Goal: Complete application form

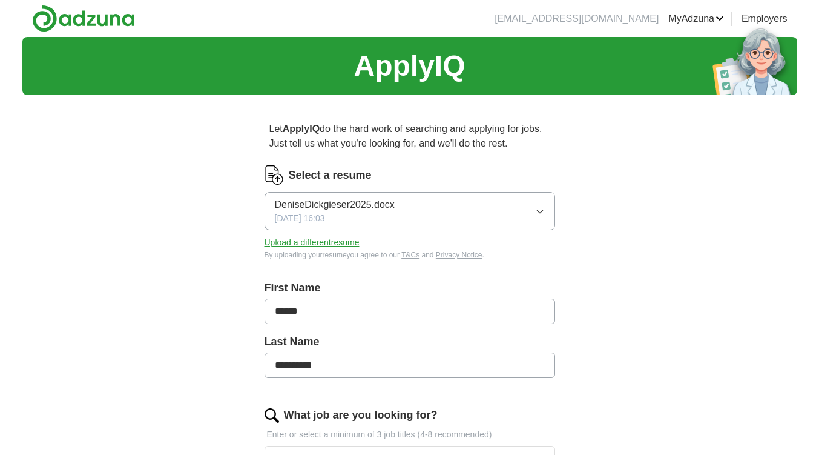
click at [540, 206] on button "DeniseDickgieser2025.docx [DATE] 16:03" at bounding box center [410, 211] width 291 height 38
click at [296, 243] on button "Upload a different resume" at bounding box center [312, 242] width 95 height 13
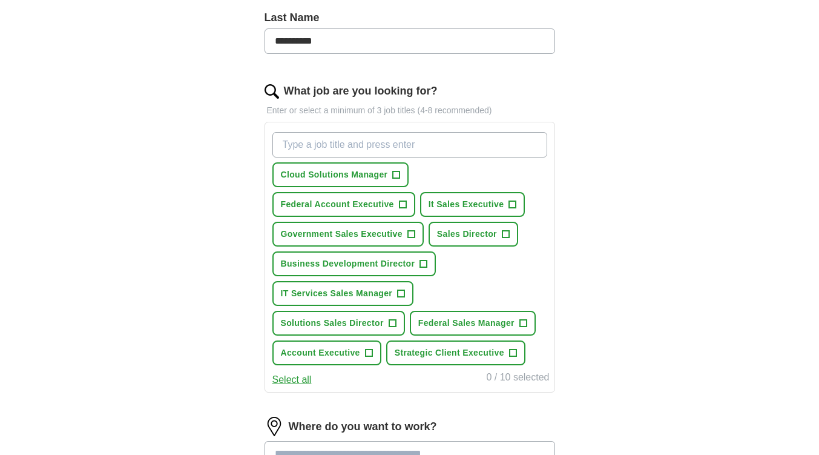
scroll to position [326, 0]
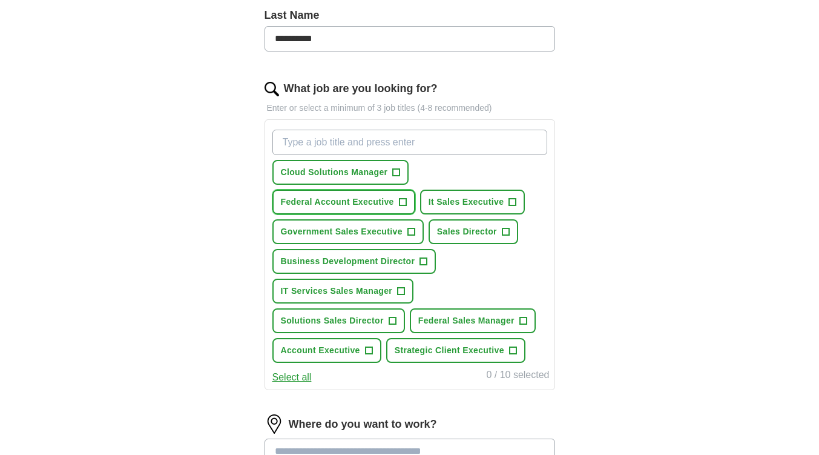
click at [373, 204] on span "Federal Account Executive" at bounding box center [337, 202] width 113 height 13
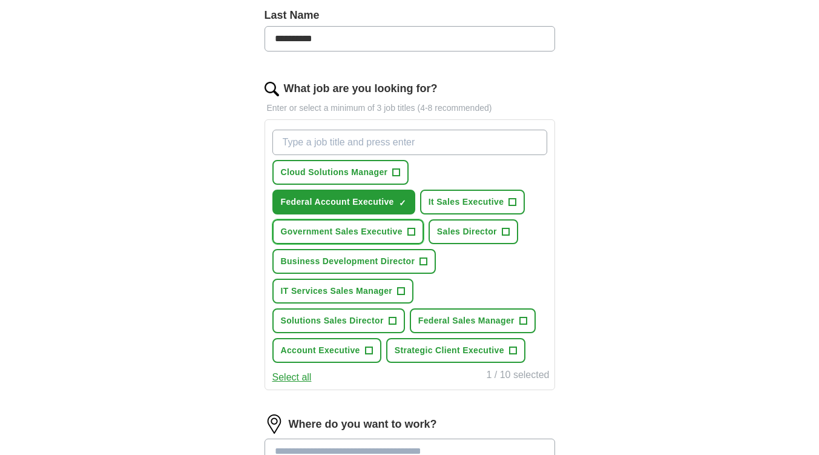
click at [392, 228] on span "Government Sales Executive" at bounding box center [342, 231] width 122 height 13
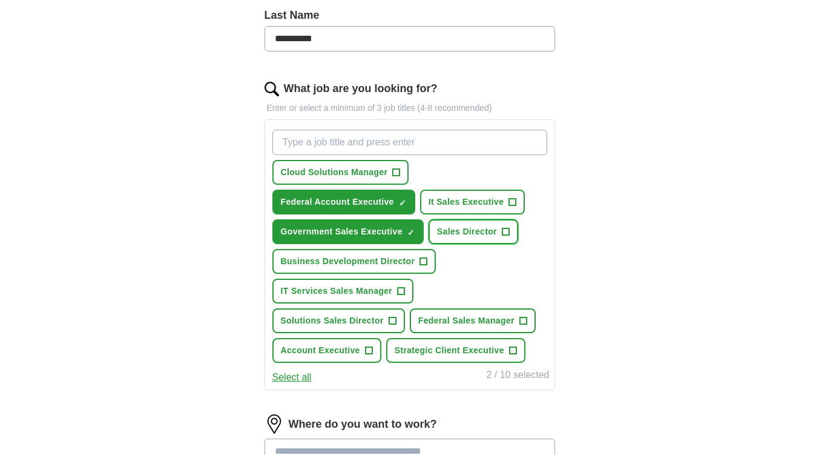
click at [480, 228] on span "Sales Director" at bounding box center [467, 231] width 60 height 13
click at [406, 259] on span "Business Development Director" at bounding box center [348, 261] width 134 height 13
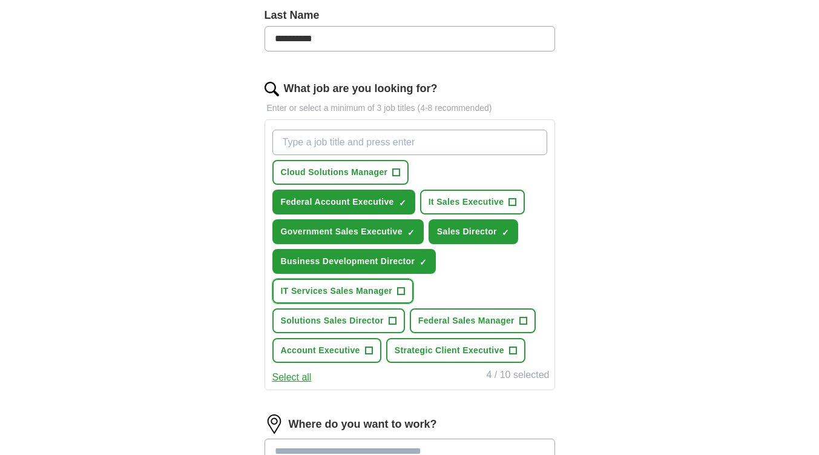
click at [385, 291] on span "IT Services Sales Manager" at bounding box center [337, 291] width 112 height 13
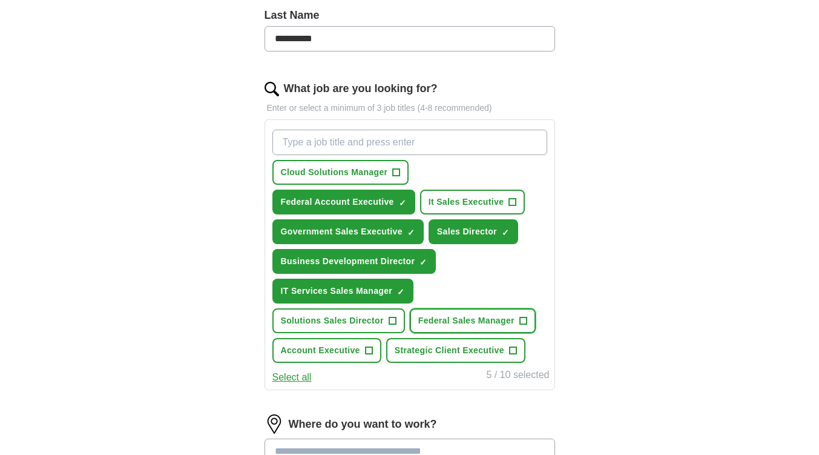
click at [487, 319] on span "Federal Sales Manager" at bounding box center [466, 320] width 96 height 13
click at [374, 319] on span "Solutions Sales Director" at bounding box center [332, 320] width 103 height 13
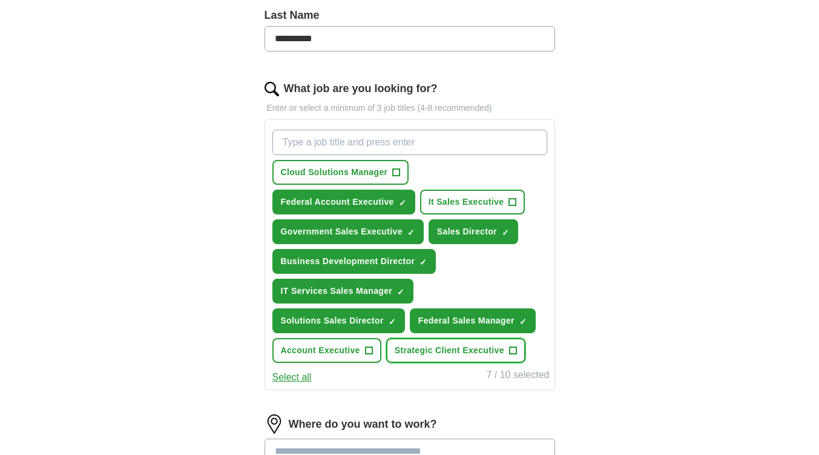
click at [460, 351] on span "Strategic Client Executive" at bounding box center [450, 350] width 110 height 13
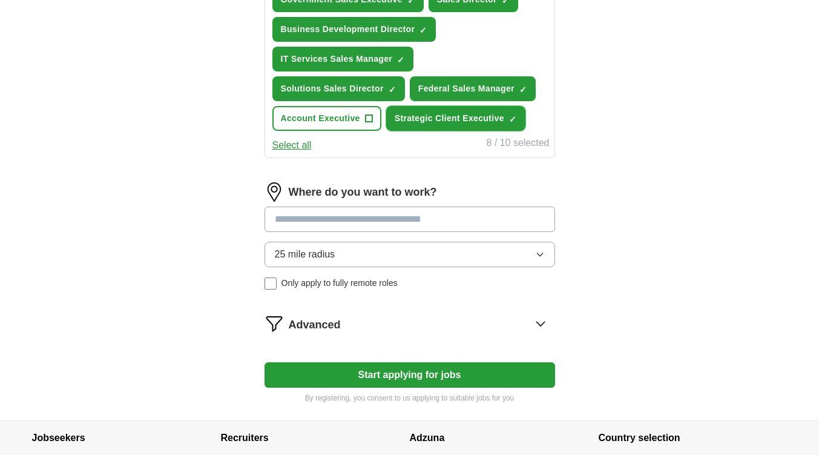
scroll to position [566, 0]
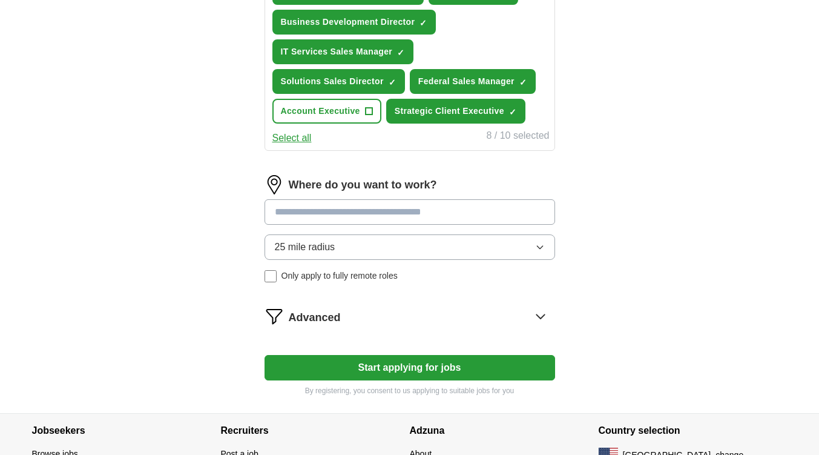
click at [464, 208] on input at bounding box center [410, 211] width 291 height 25
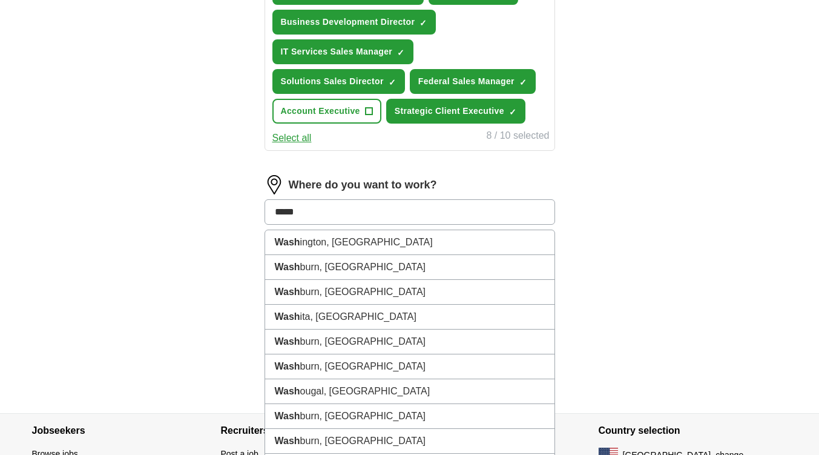
type input "******"
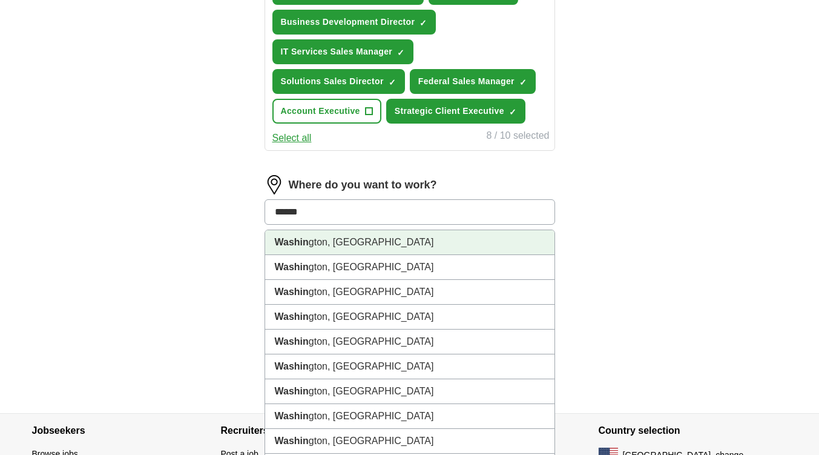
click at [323, 244] on li "Washin gton, [GEOGRAPHIC_DATA]" at bounding box center [409, 242] width 289 height 25
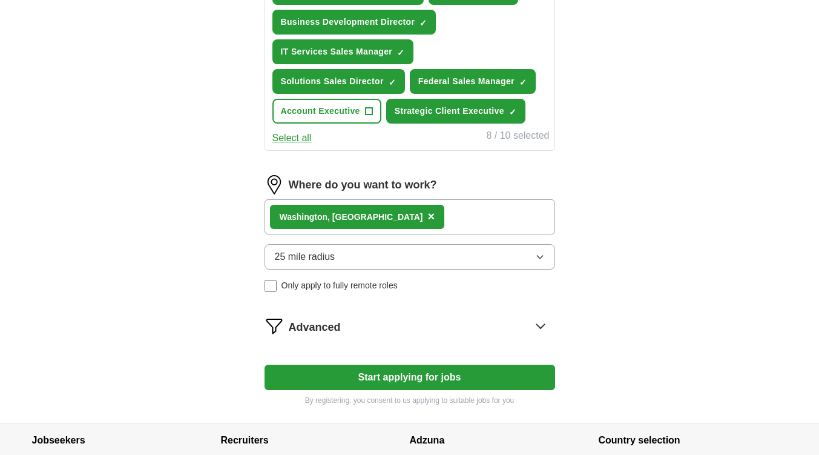
click at [435, 376] on button "Start applying for jobs" at bounding box center [410, 377] width 291 height 25
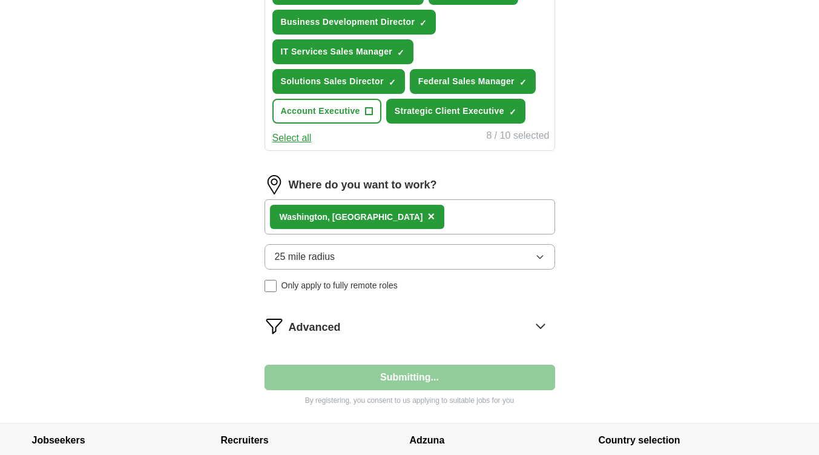
select select "**"
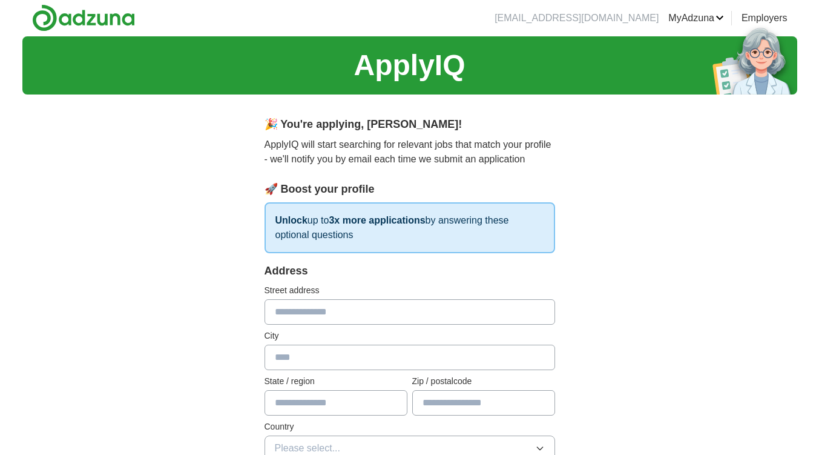
scroll to position [0, 0]
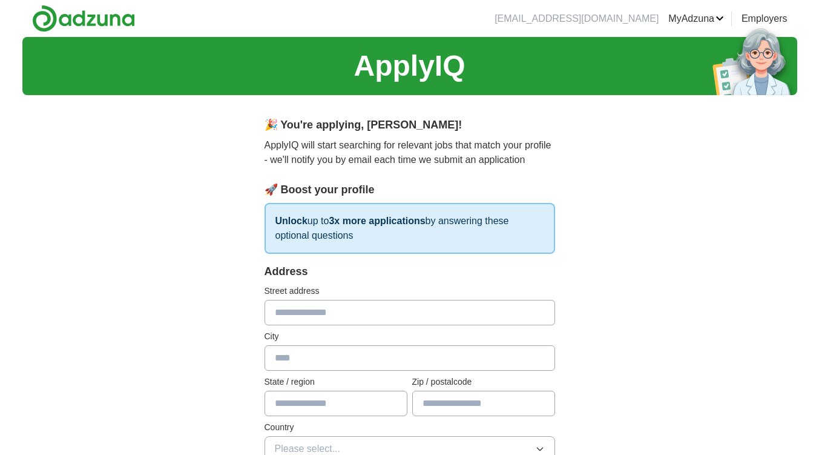
click at [352, 314] on input "text" at bounding box center [410, 312] width 291 height 25
type input "**********"
type input "**"
type input "*****"
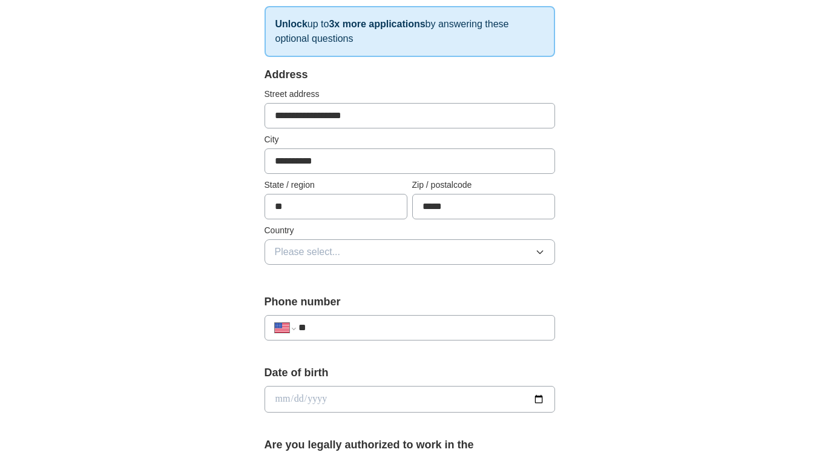
scroll to position [206, 0]
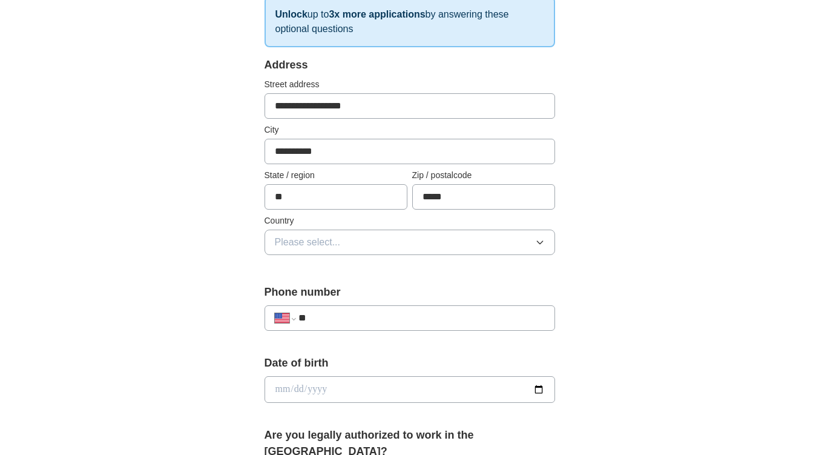
click at [540, 239] on icon "button" at bounding box center [540, 242] width 10 height 10
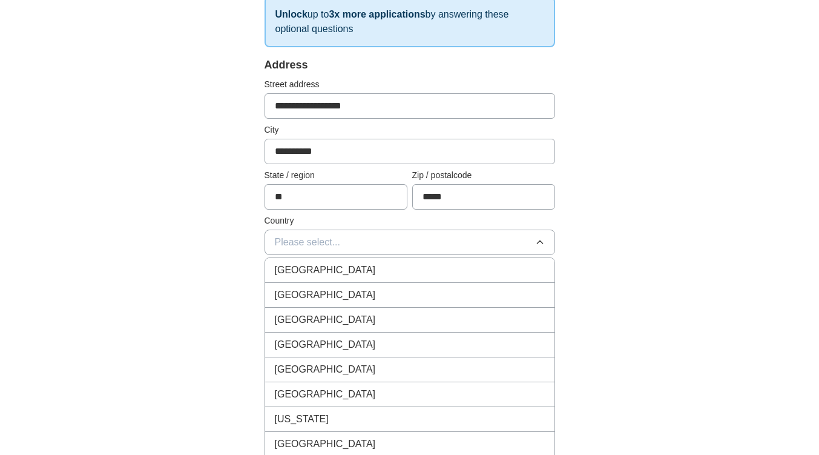
click at [473, 295] on div "[GEOGRAPHIC_DATA]" at bounding box center [410, 295] width 270 height 15
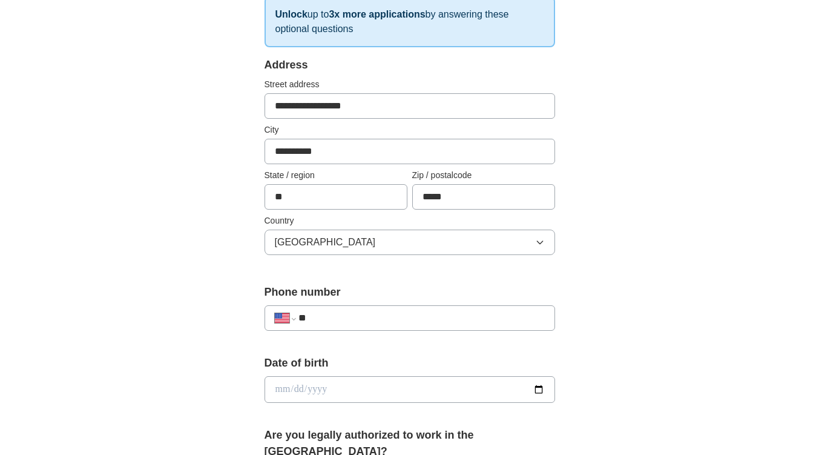
click at [408, 317] on input "**" at bounding box center [422, 318] width 246 height 15
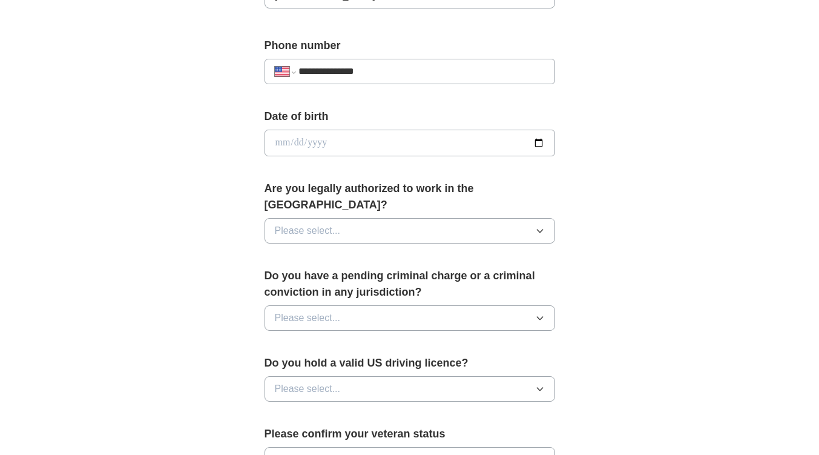
scroll to position [457, 0]
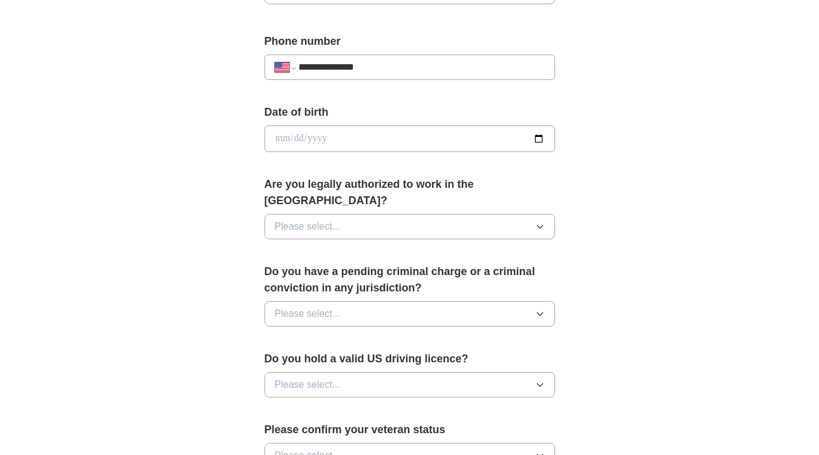
type input "**********"
click at [537, 222] on icon "button" at bounding box center [540, 227] width 10 height 10
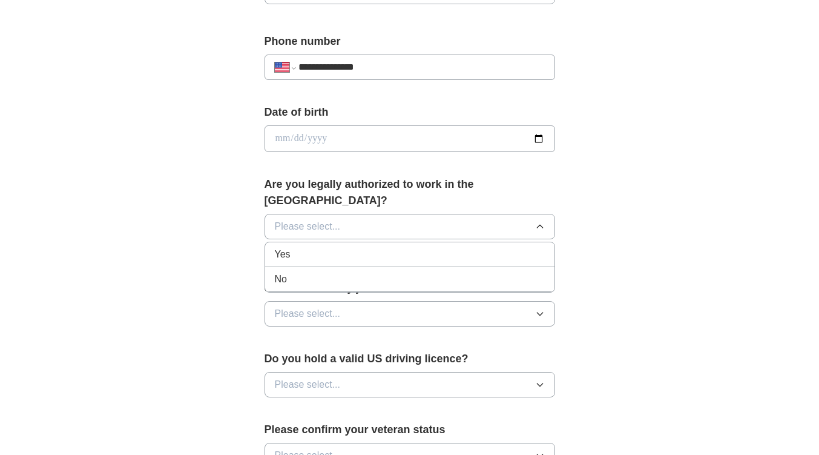
click at [510, 247] on div "Yes" at bounding box center [410, 254] width 270 height 15
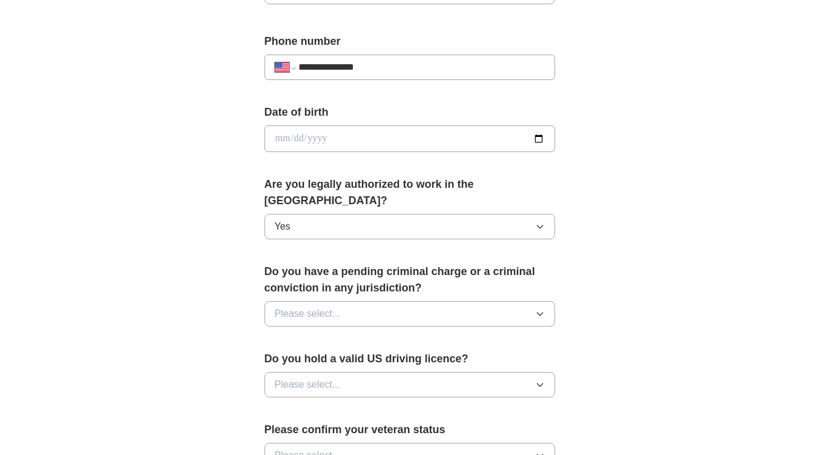
click at [539, 309] on icon "button" at bounding box center [540, 314] width 10 height 10
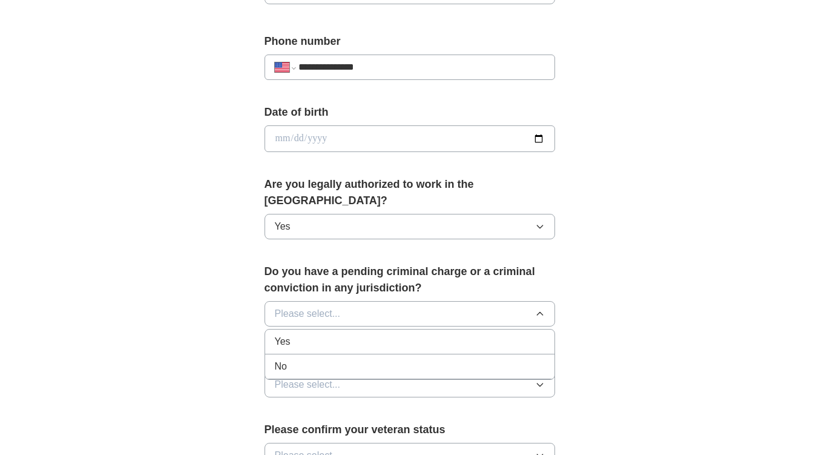
click at [484, 359] on div "No" at bounding box center [410, 366] width 270 height 15
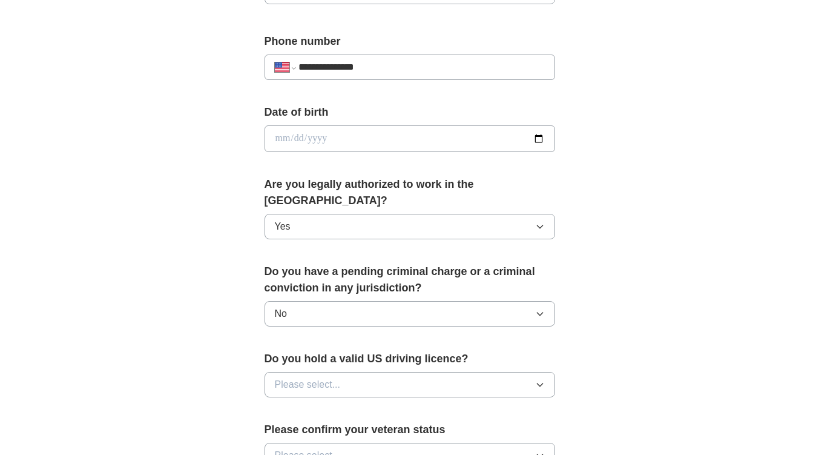
click at [532, 372] on button "Please select..." at bounding box center [410, 384] width 291 height 25
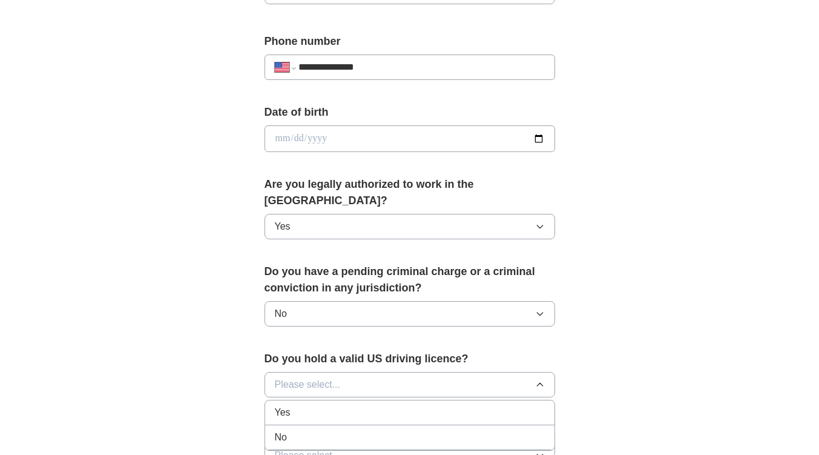
click at [499, 405] on div "Yes" at bounding box center [410, 412] width 270 height 15
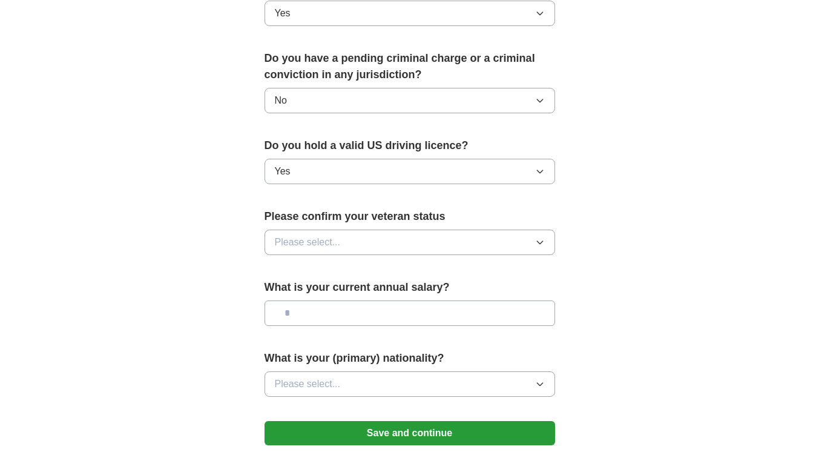
scroll to position [678, 0]
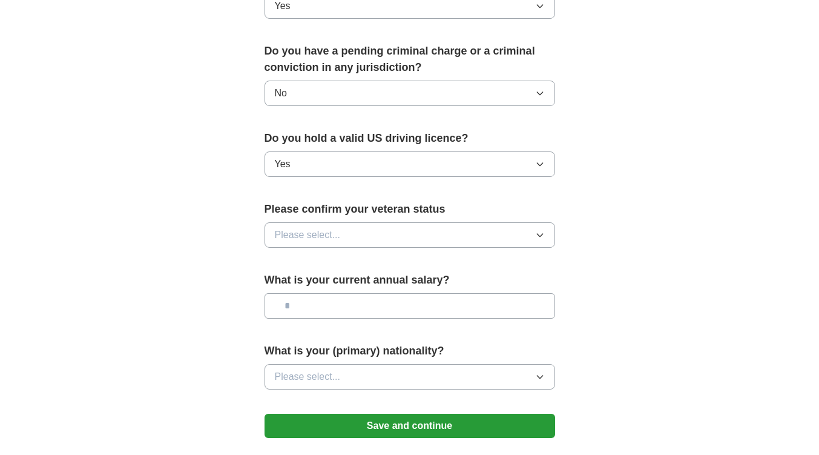
click at [540, 234] on icon "button" at bounding box center [539, 235] width 5 height 3
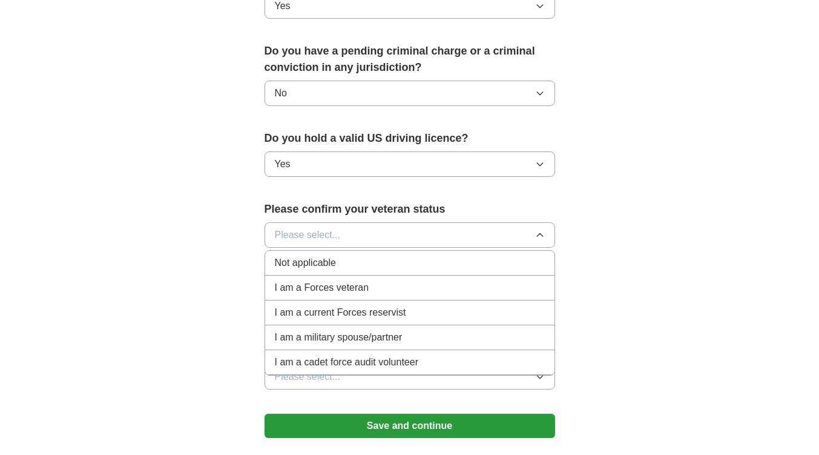
click at [426, 256] on div "Not applicable" at bounding box center [410, 263] width 270 height 15
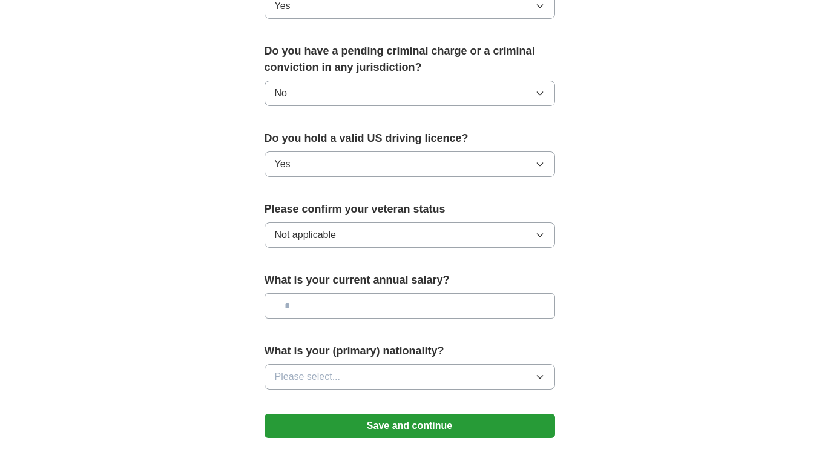
click at [372, 293] on input "text" at bounding box center [410, 305] width 291 height 25
type input "********"
click at [544, 364] on button "Please select..." at bounding box center [410, 376] width 291 height 25
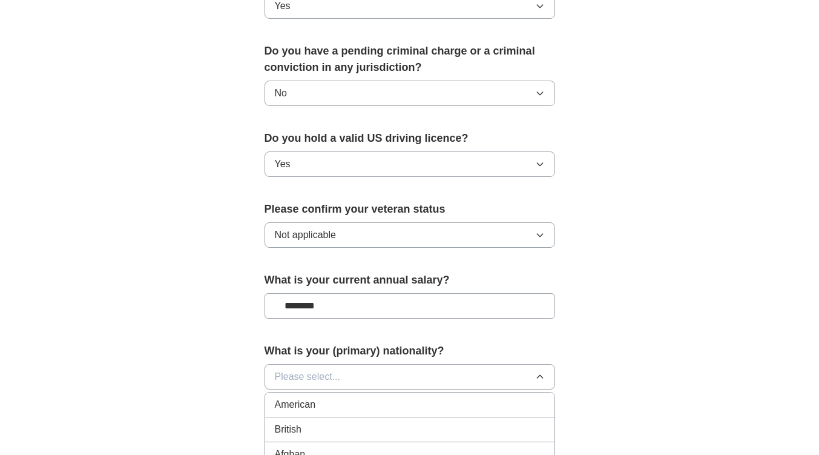
click at [502, 397] on div "American" at bounding box center [410, 404] width 270 height 15
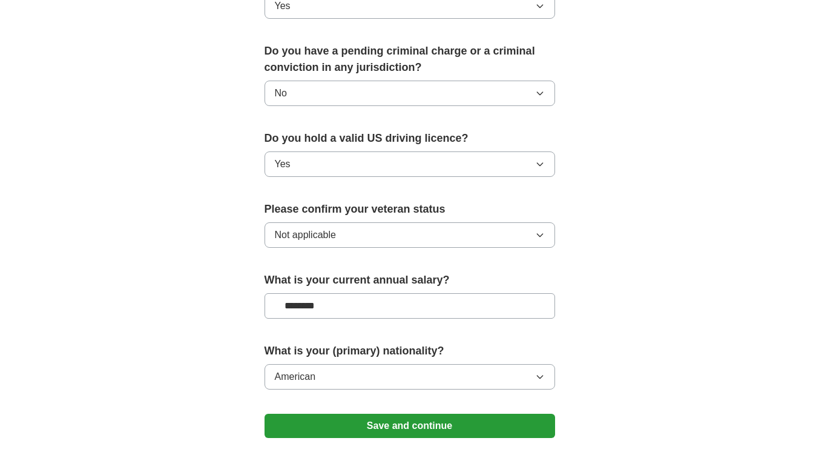
click at [440, 414] on button "Save and continue" at bounding box center [410, 426] width 291 height 24
